Goal: Task Accomplishment & Management: Complete application form

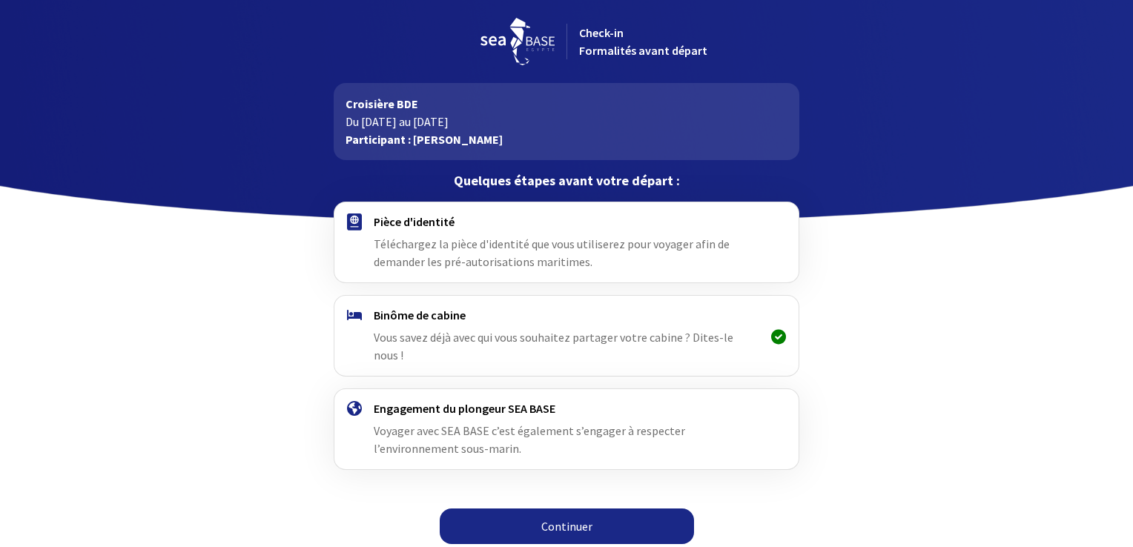
click at [600, 509] on link "Continuer" at bounding box center [567, 527] width 254 height 36
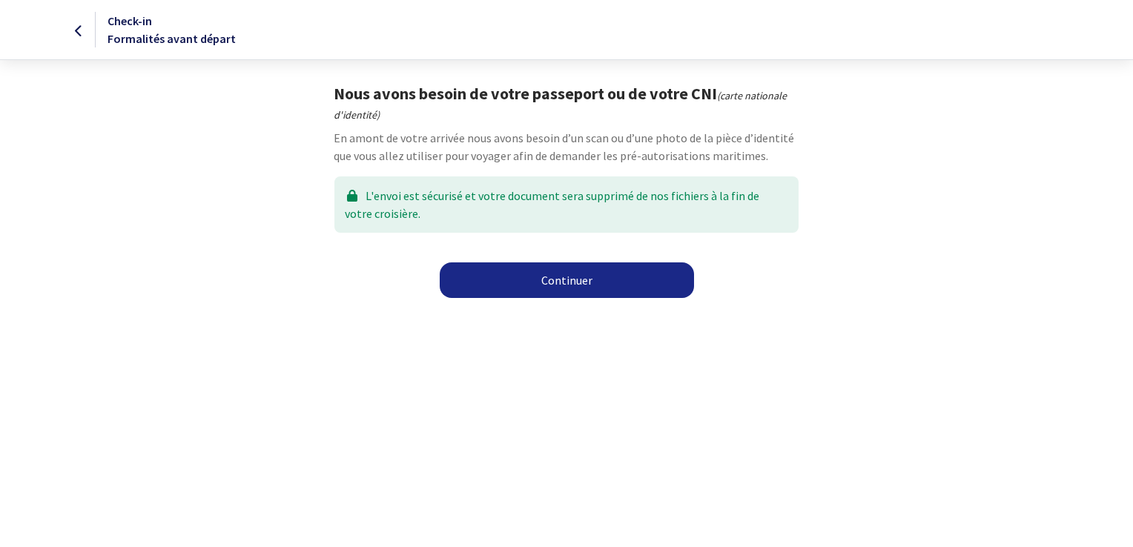
click at [582, 274] on link "Continuer" at bounding box center [567, 281] width 254 height 36
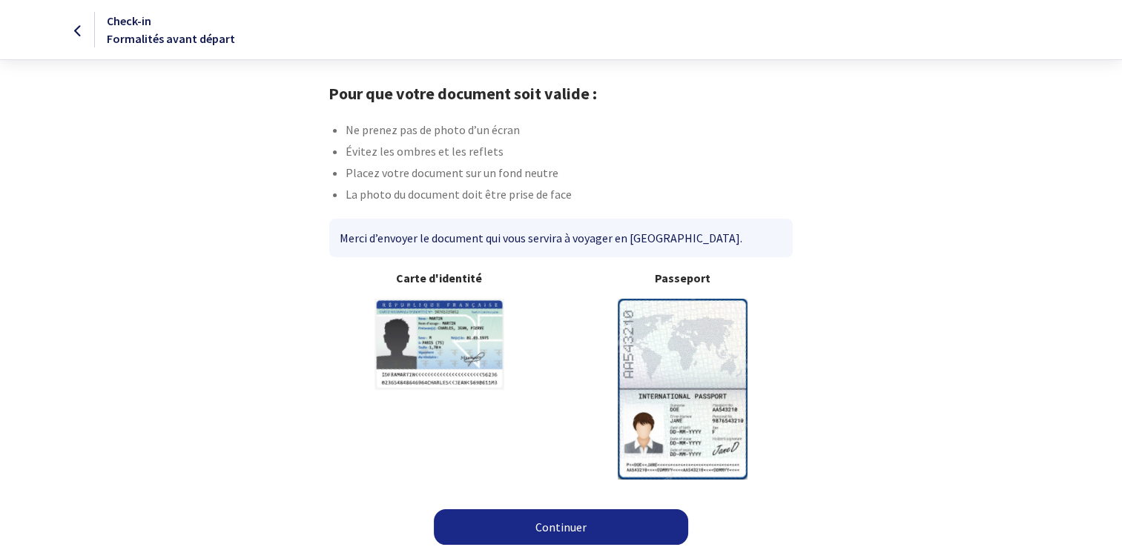
click at [676, 327] on img at bounding box center [683, 389] width 130 height 180
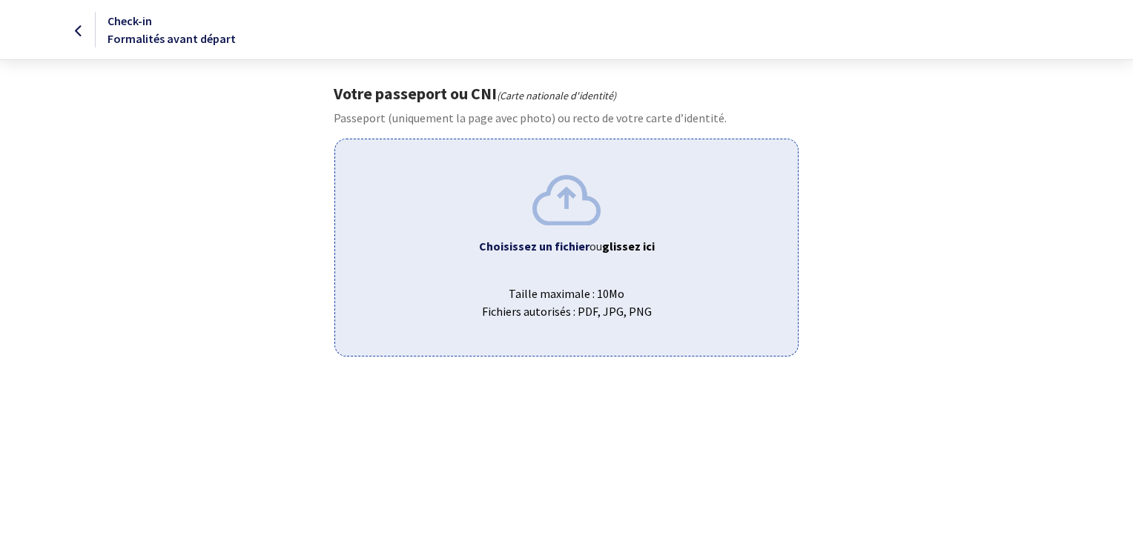
click at [606, 292] on span "Taille maximale : 10Mo Fichiers autorisés : PDF, JPG, PNG" at bounding box center [566, 296] width 438 height 47
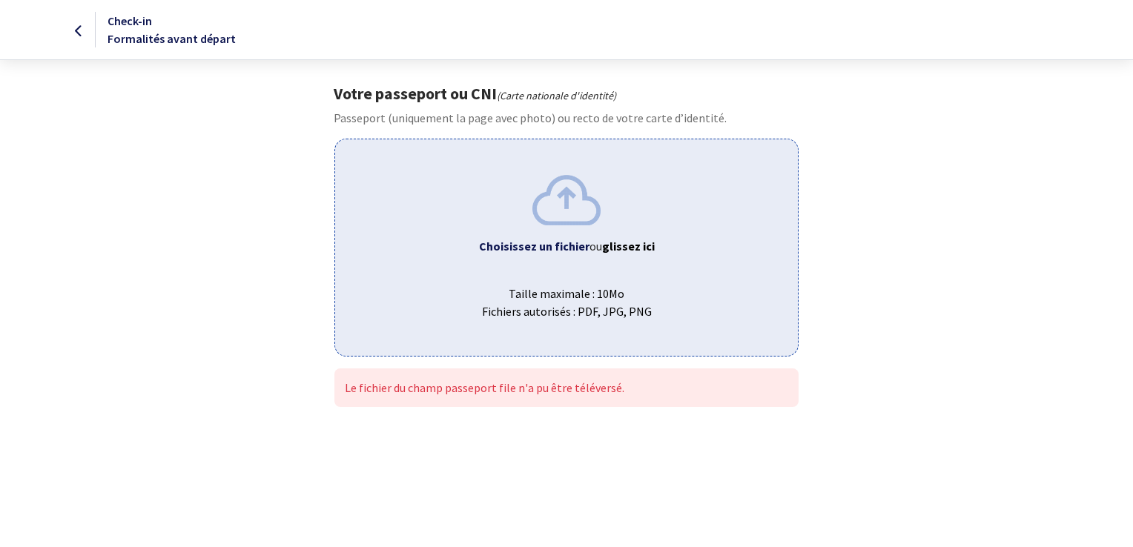
click at [512, 233] on div "Choisissez un fichier ou glissez ici Taille maximale : 10Mo Fichiers autorisés …" at bounding box center [565, 247] width 463 height 217
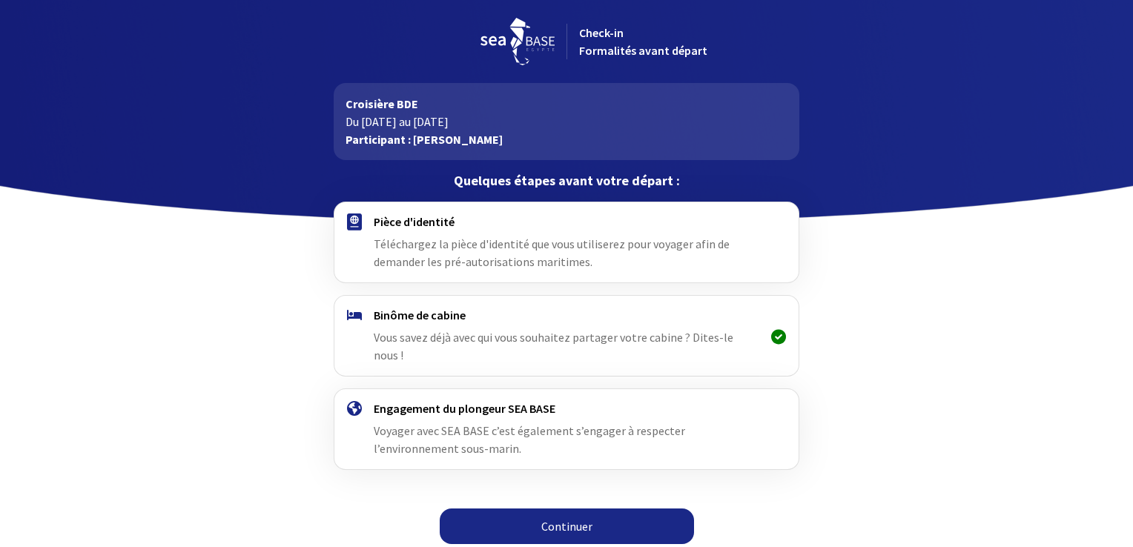
click at [553, 509] on link "Continuer" at bounding box center [567, 527] width 254 height 36
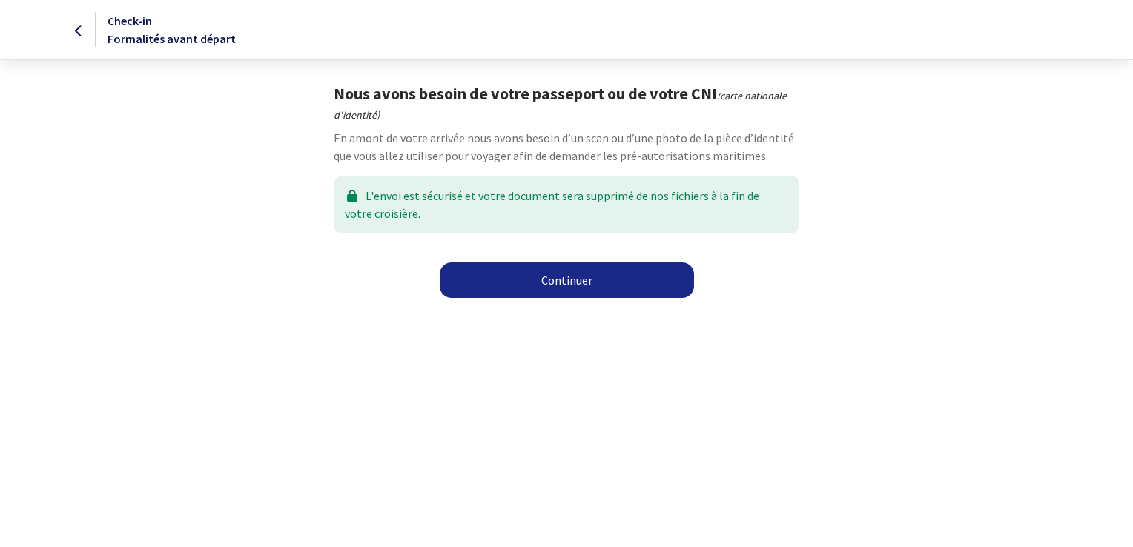
click at [551, 278] on link "Continuer" at bounding box center [567, 281] width 254 height 36
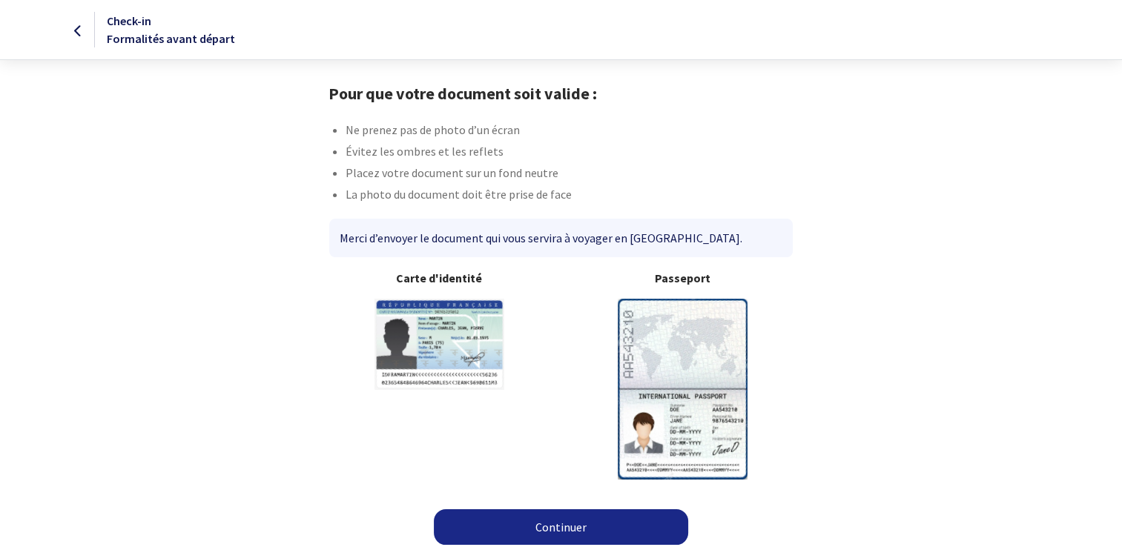
click at [577, 524] on link "Continuer" at bounding box center [561, 527] width 254 height 36
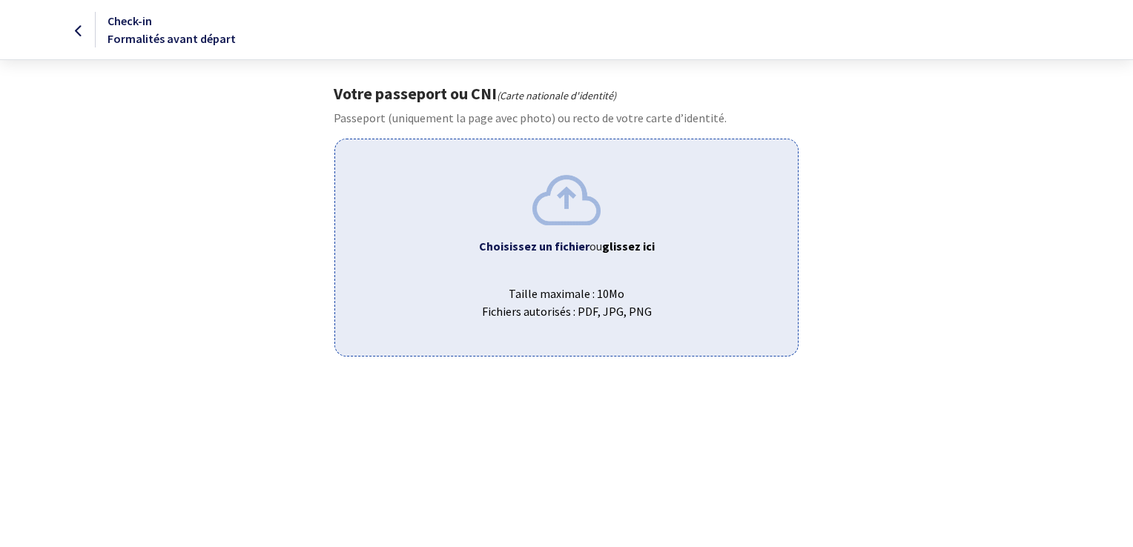
click at [569, 206] on img at bounding box center [566, 200] width 68 height 50
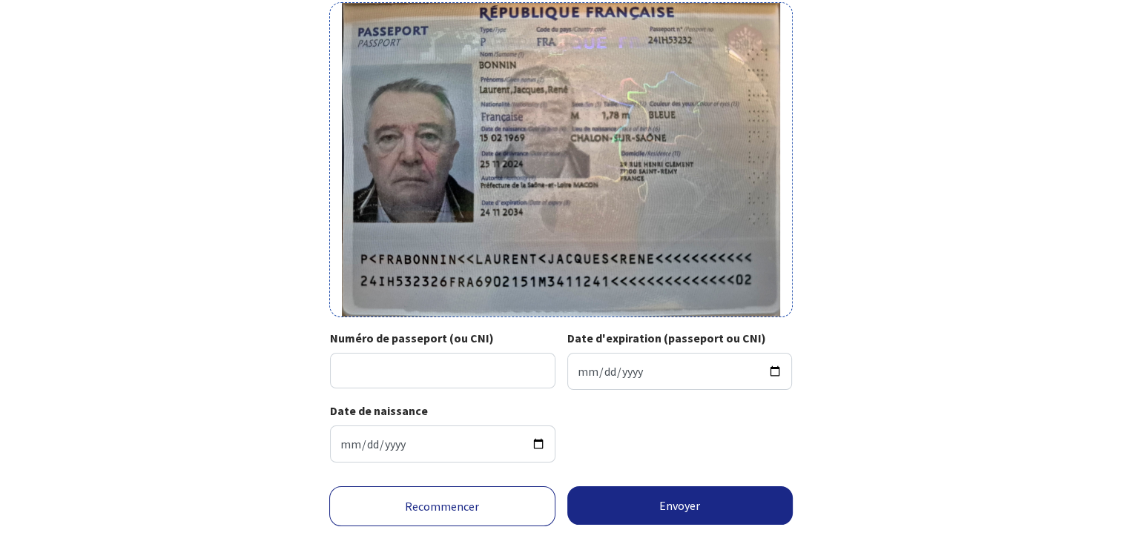
scroll to position [148, 0]
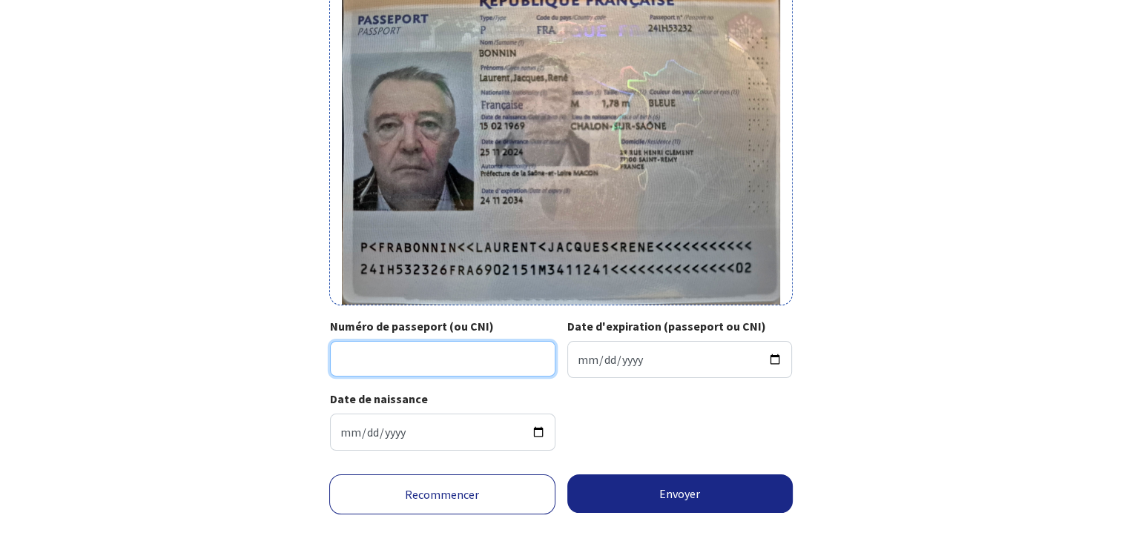
click at [380, 355] on input "Numéro de passeport (ou CNI)" at bounding box center [442, 359] width 225 height 36
type input "24IH53232"
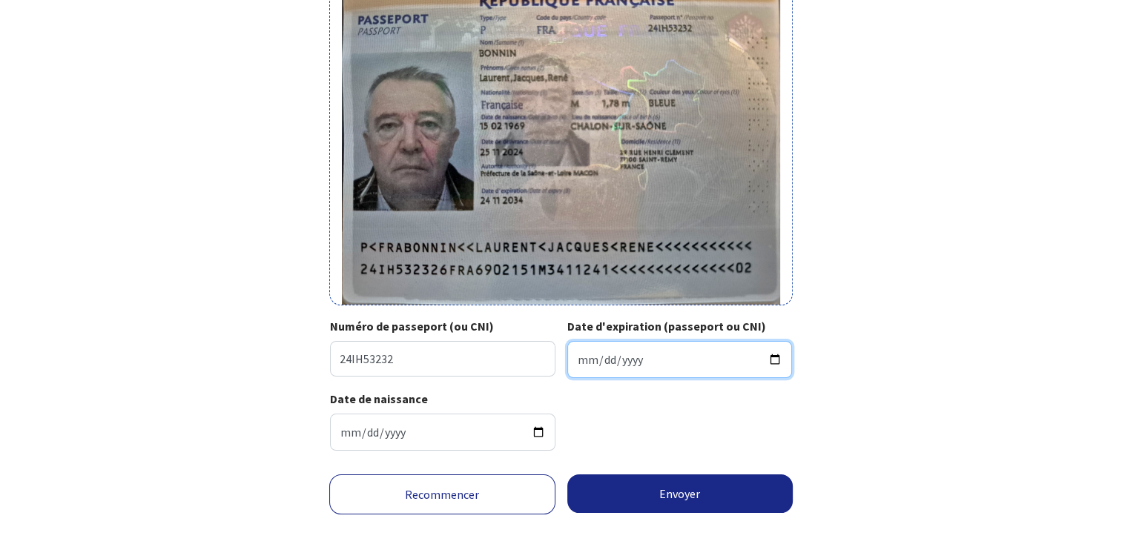
click at [661, 354] on input "Date d'expiration (passeport ou CNI)" at bounding box center [679, 359] width 225 height 37
type input "2034-11-24"
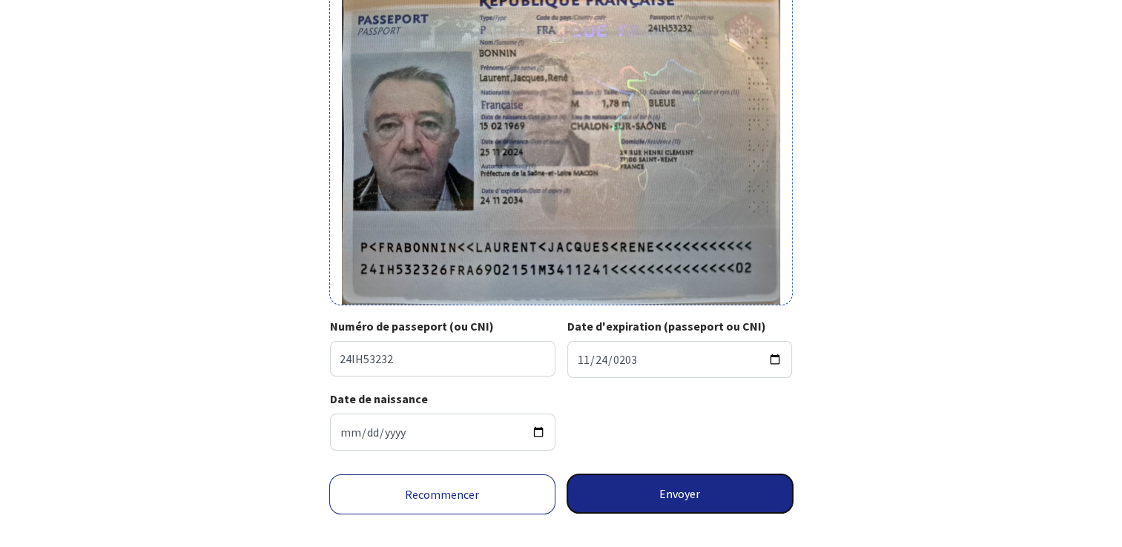
click at [690, 506] on button "Envoyer" at bounding box center [680, 494] width 226 height 39
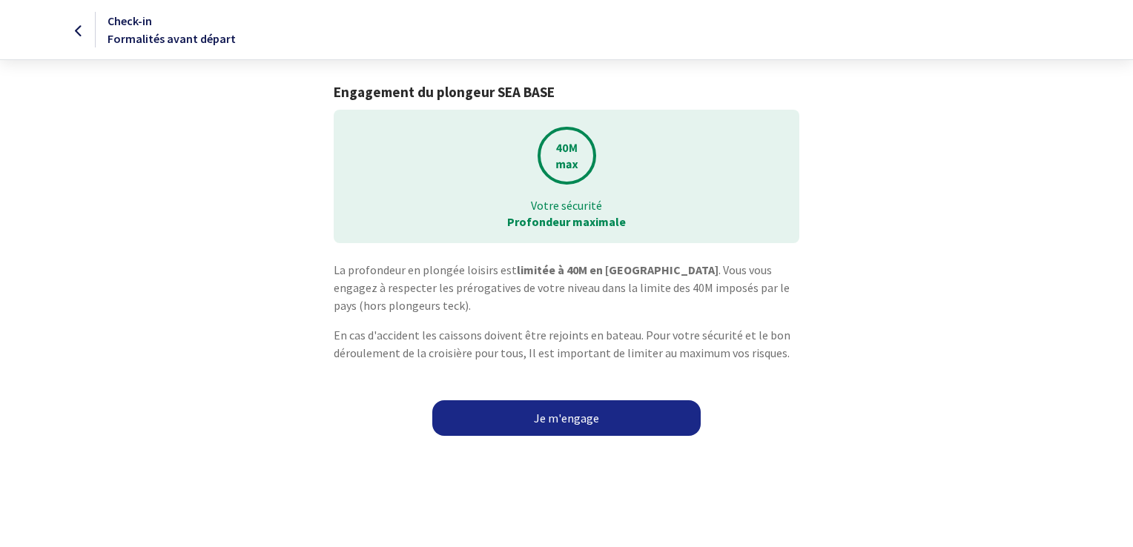
click at [624, 414] on link "Je m'engage" at bounding box center [566, 418] width 268 height 36
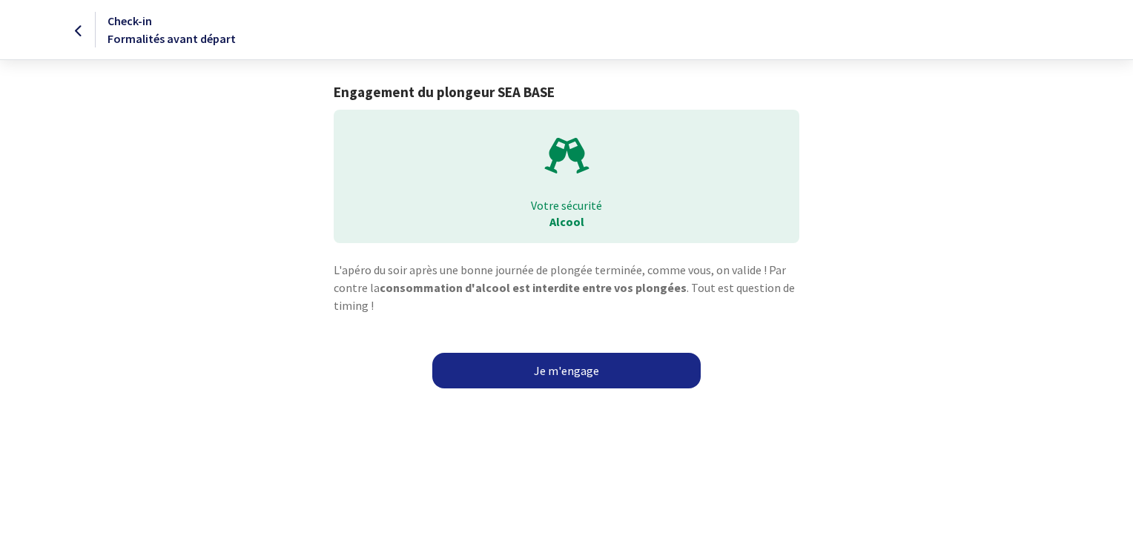
click at [573, 374] on link "Je m'engage" at bounding box center [566, 371] width 268 height 36
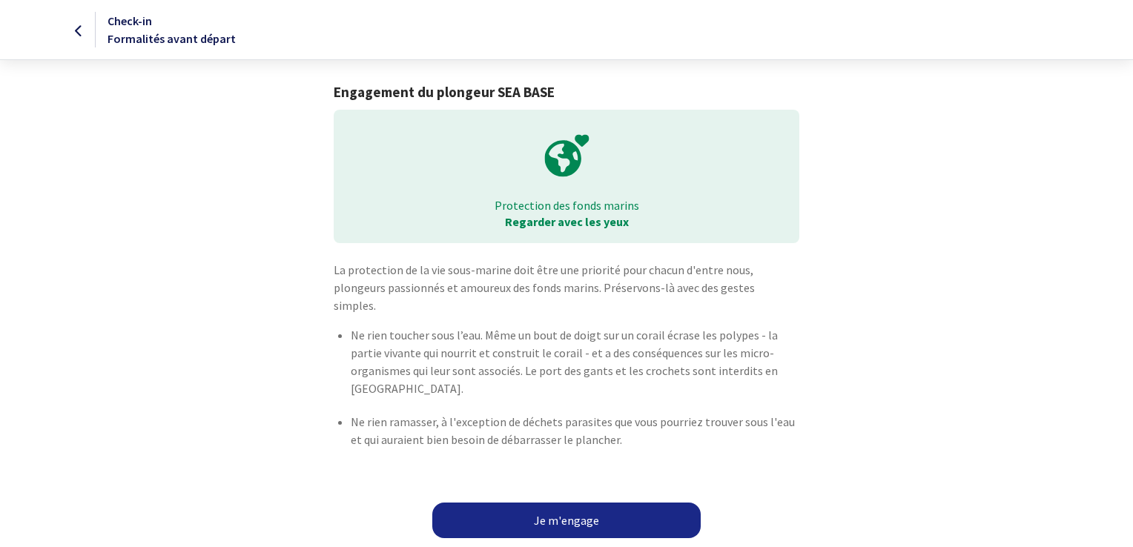
click at [647, 503] on link "Je m'engage" at bounding box center [566, 521] width 268 height 36
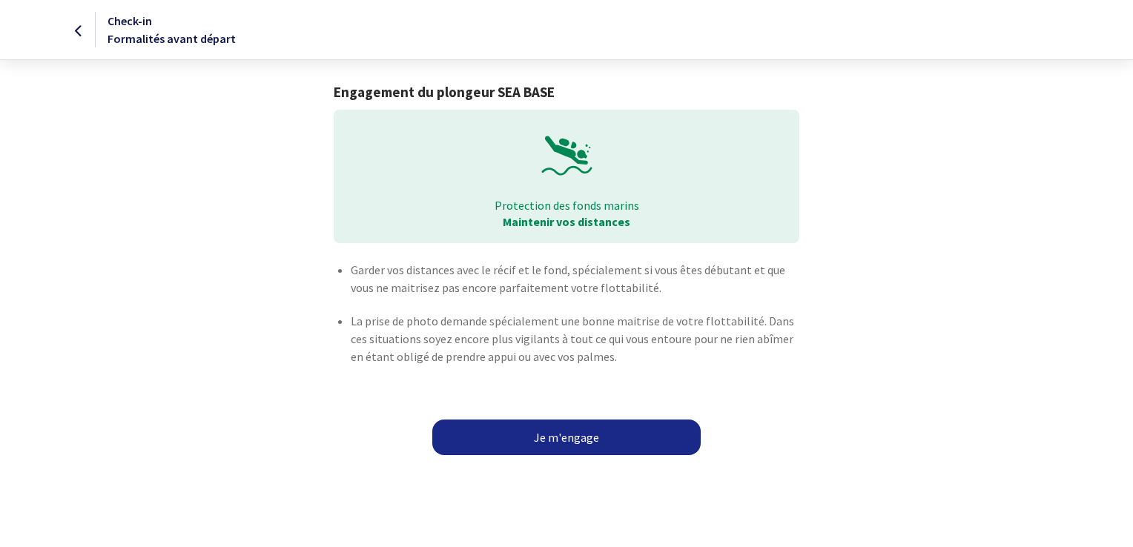
click at [536, 438] on link "Je m'engage" at bounding box center [566, 438] width 268 height 36
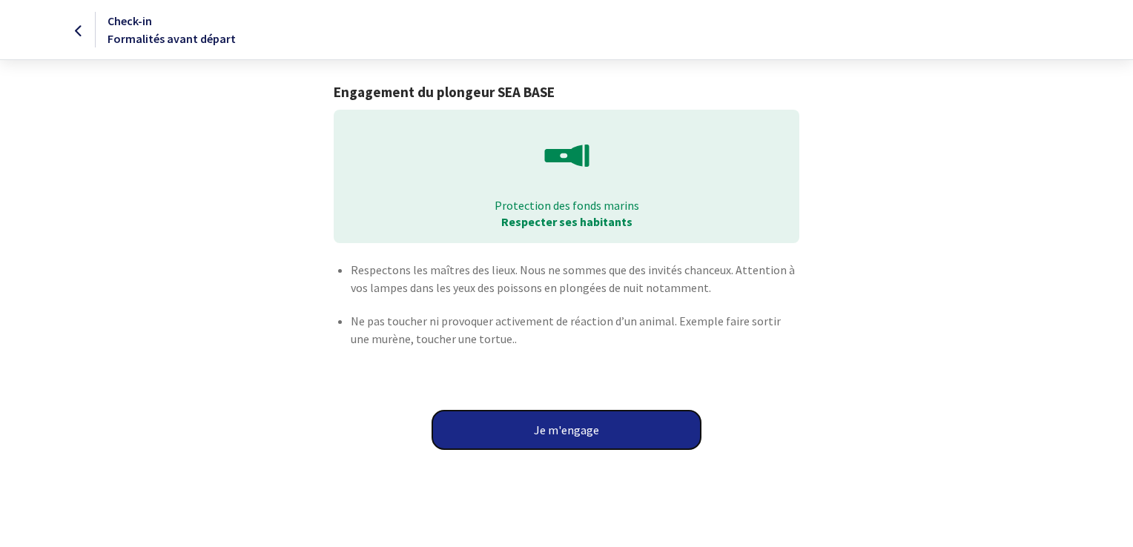
click at [536, 438] on button "Je m'engage" at bounding box center [566, 430] width 268 height 39
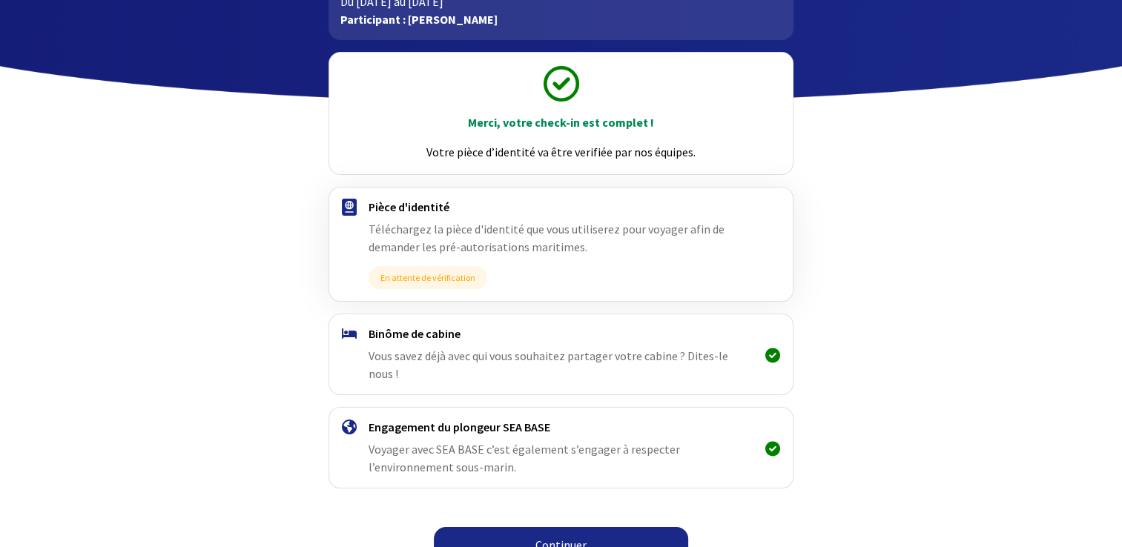
scroll to position [125, 0]
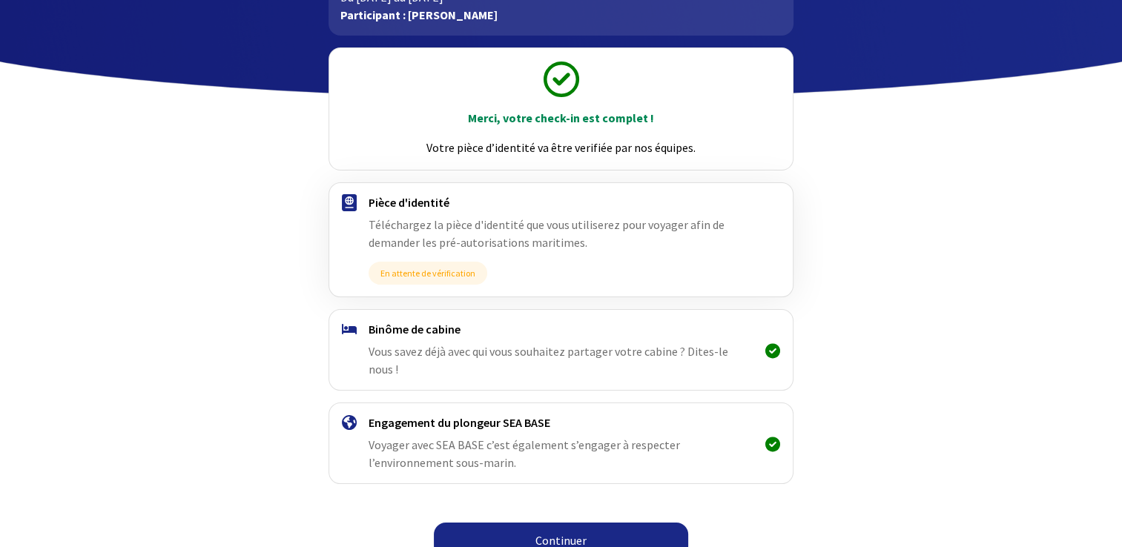
click at [557, 355] on span "Vous savez déjà avec qui vous souhaitez partager votre cabine ? Dites-le nous !" at bounding box center [549, 360] width 360 height 33
click at [576, 523] on link "Continuer" at bounding box center [561, 541] width 254 height 36
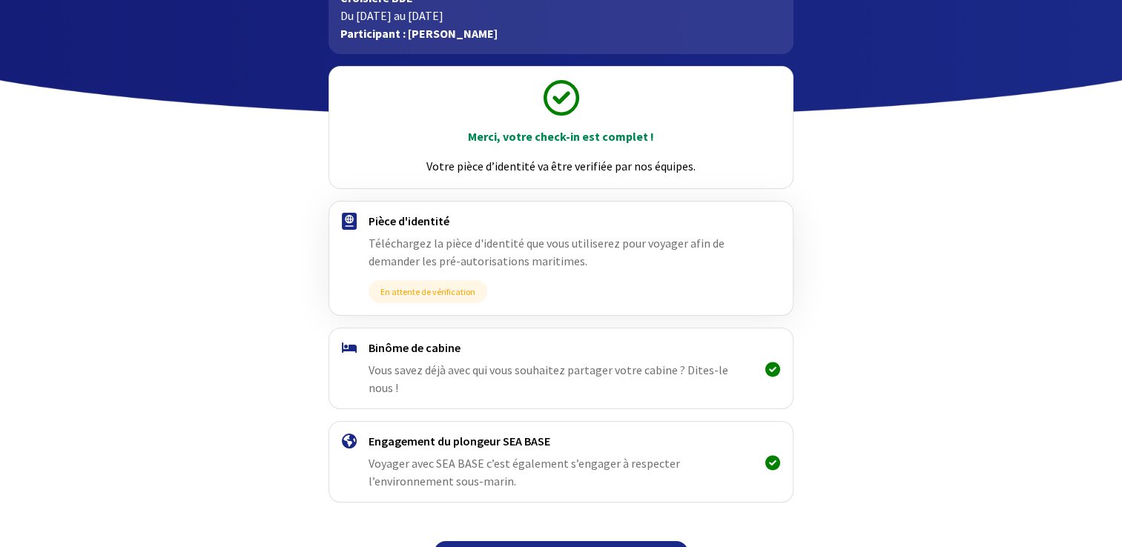
scroll to position [125, 0]
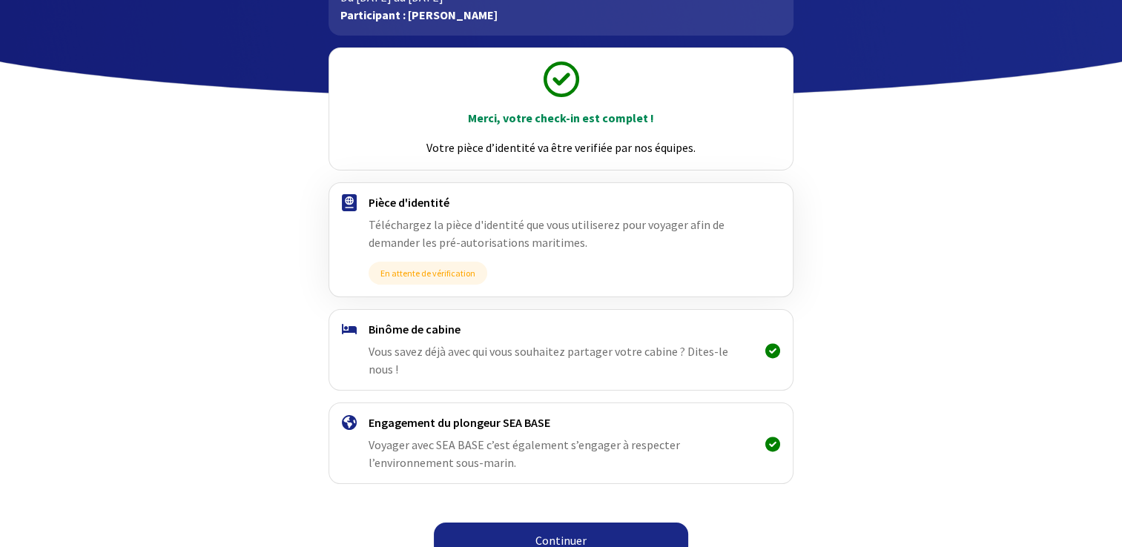
click at [559, 523] on link "Continuer" at bounding box center [561, 541] width 254 height 36
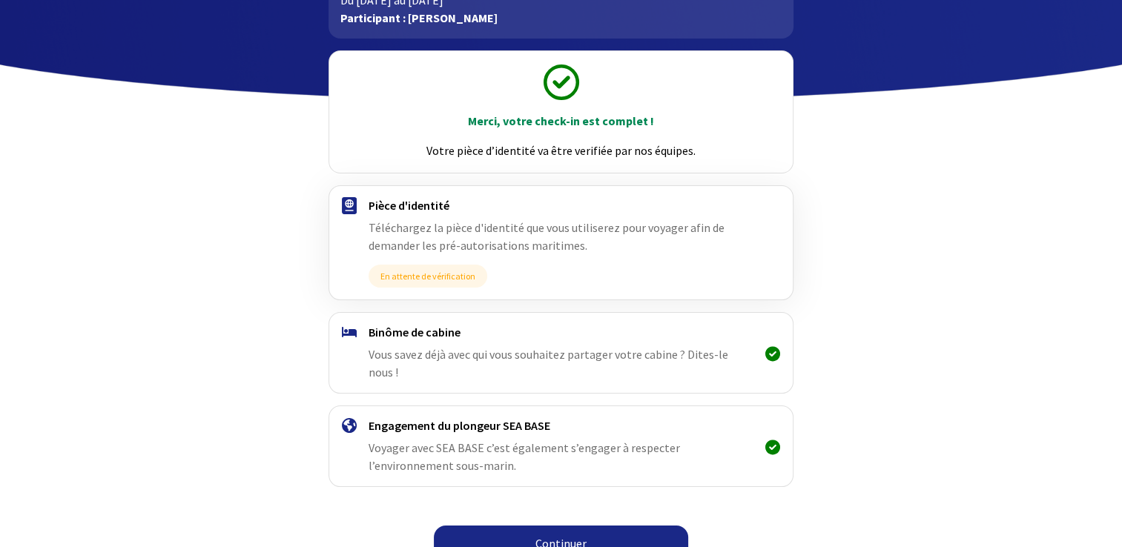
scroll to position [125, 0]
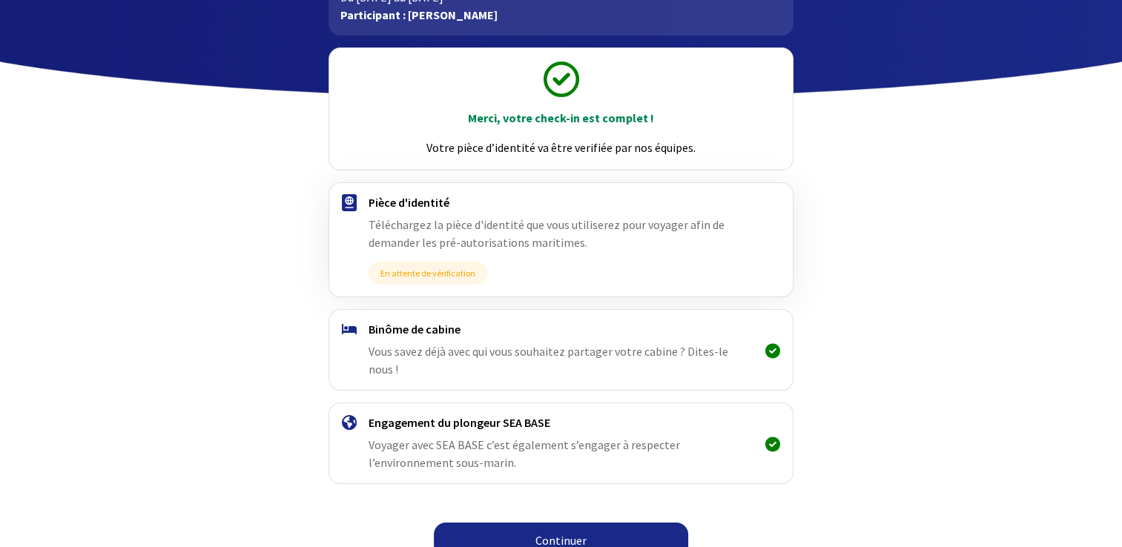
click at [587, 523] on link "Continuer" at bounding box center [561, 541] width 254 height 36
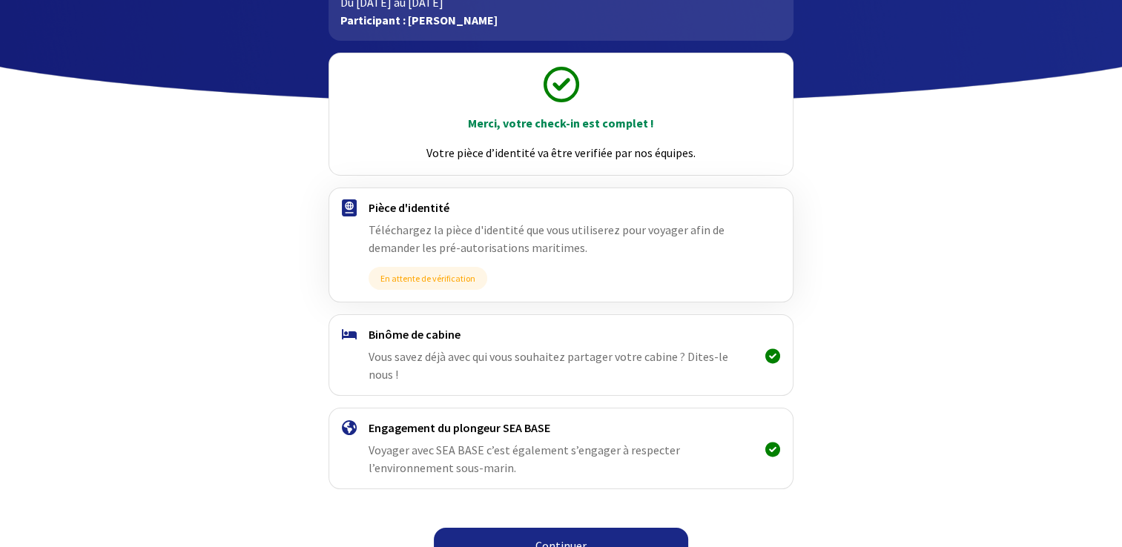
scroll to position [125, 0]
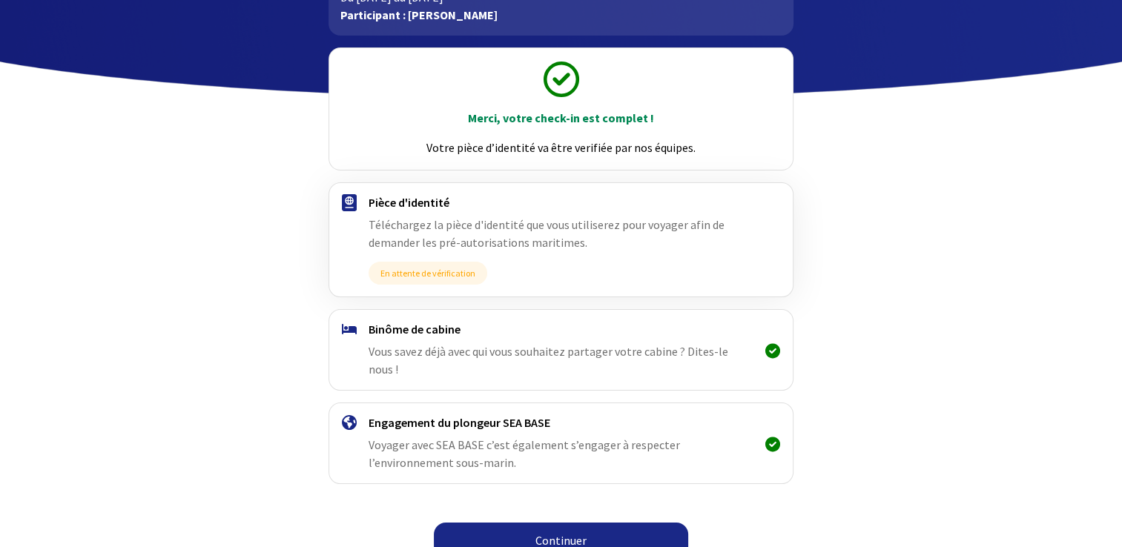
click at [587, 523] on link "Continuer" at bounding box center [561, 541] width 254 height 36
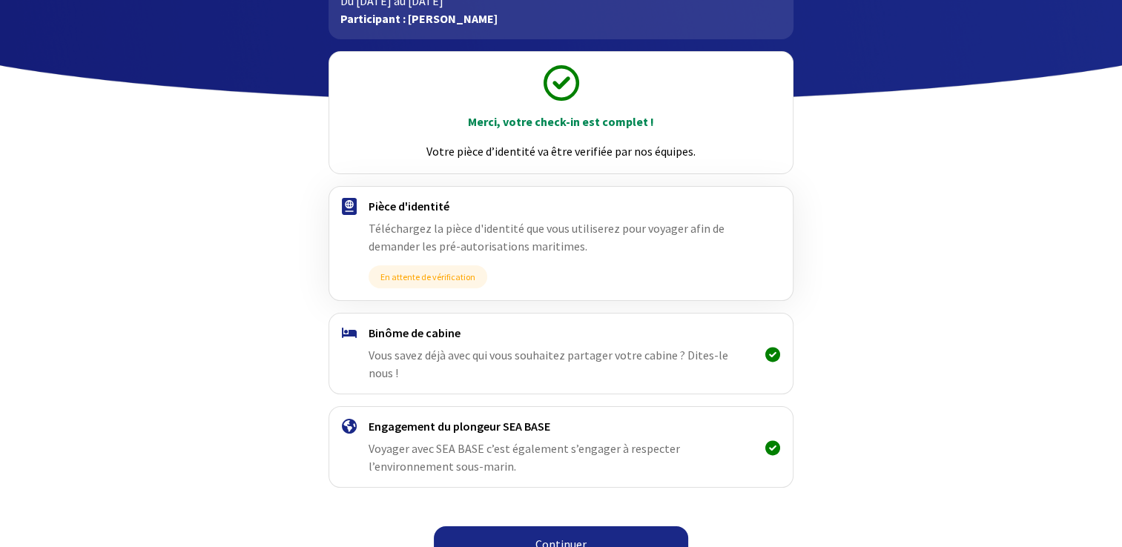
scroll to position [125, 0]
